Goal: Transaction & Acquisition: Book appointment/travel/reservation

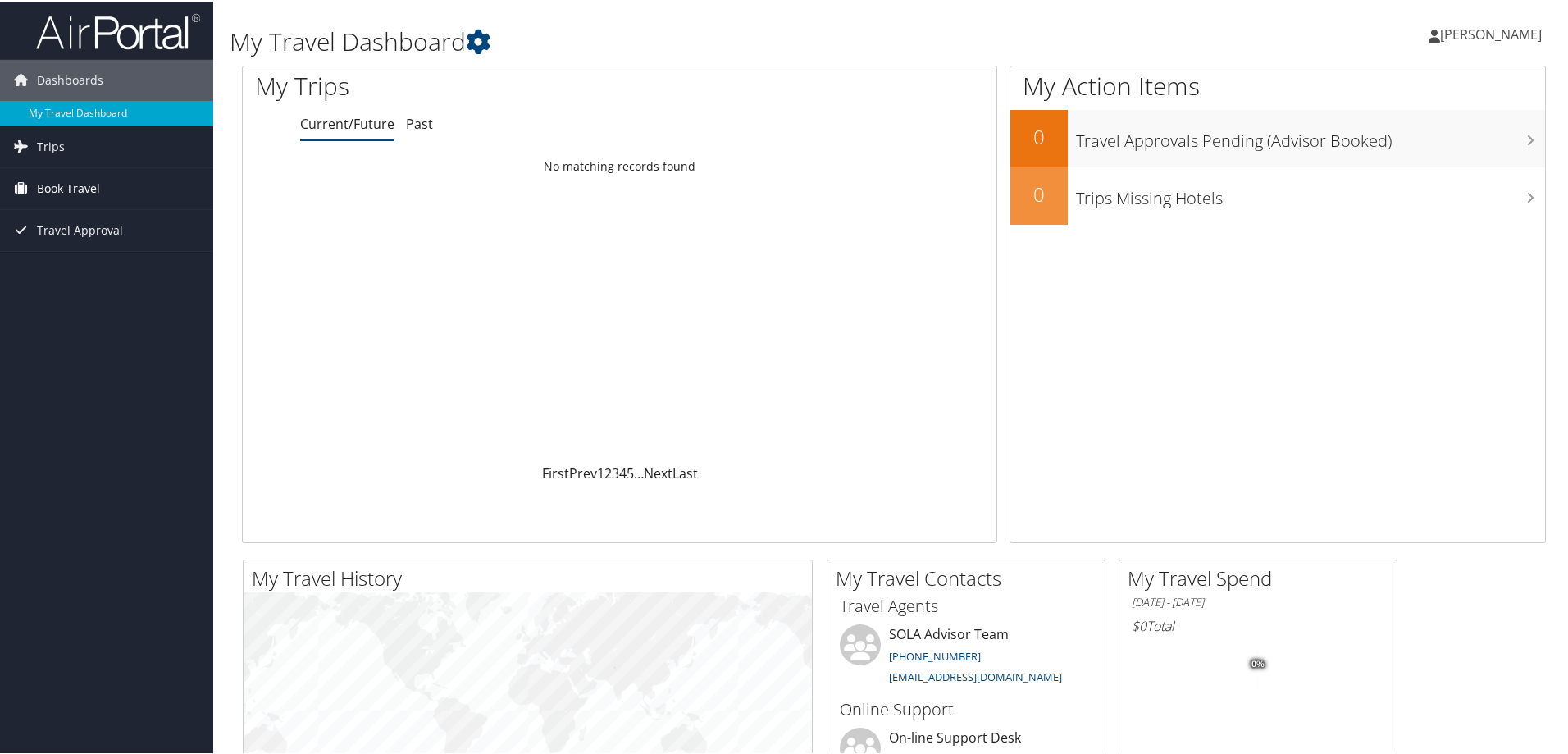
click at [80, 182] on span "Book Travel" at bounding box center [68, 187] width 63 height 41
click at [111, 263] on link "Book/Manage Online Trips" at bounding box center [106, 269] width 213 height 25
